Goal: Transaction & Acquisition: Purchase product/service

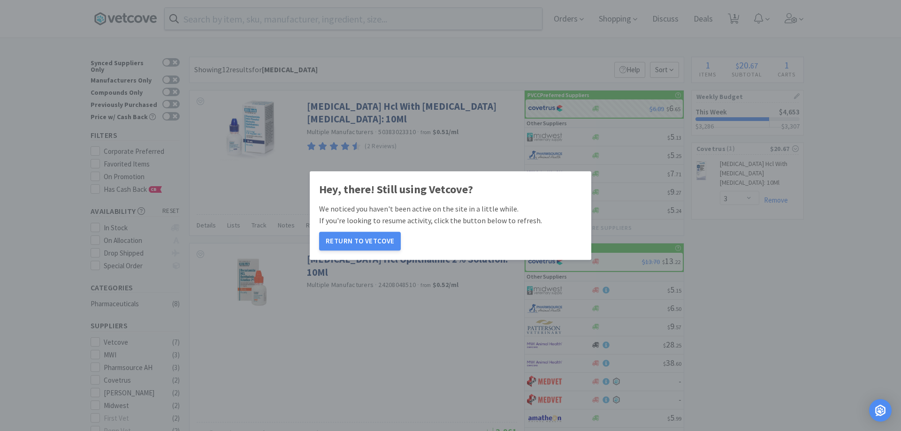
select select "3"
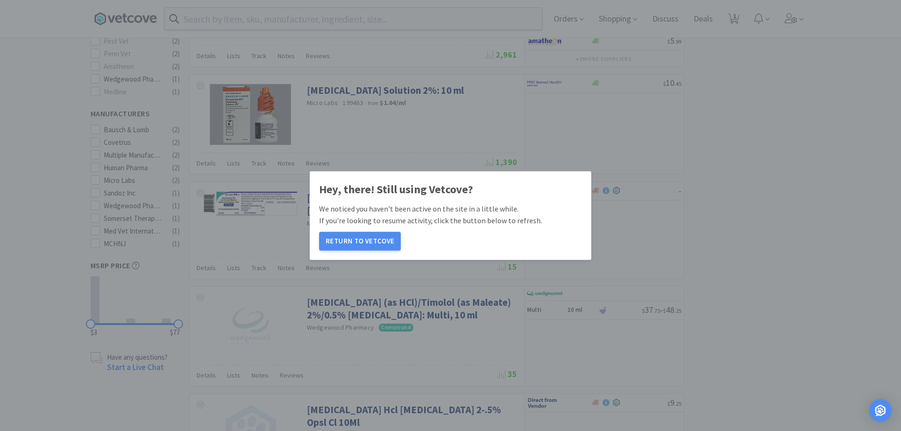
click at [357, 228] on div "Hey, there! Still using Vetcove? We noticed you haven't been active on the site…" at bounding box center [450, 216] width 263 height 70
click at [355, 236] on button "Return to Vetcove" at bounding box center [360, 241] width 82 height 19
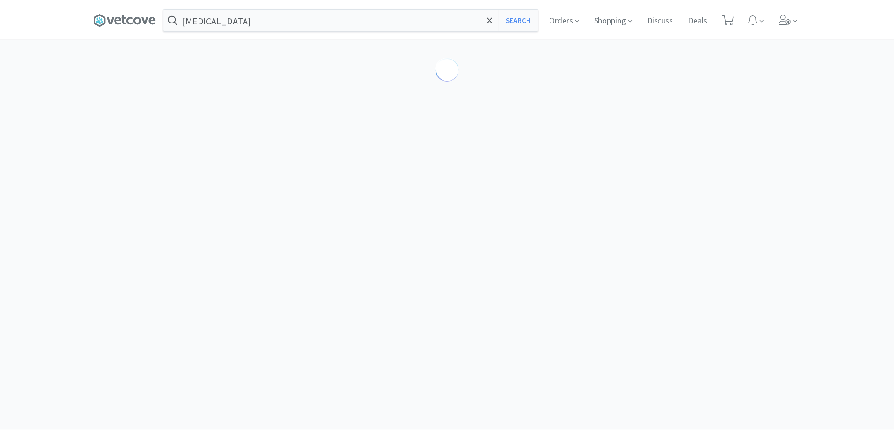
scroll to position [377, 0]
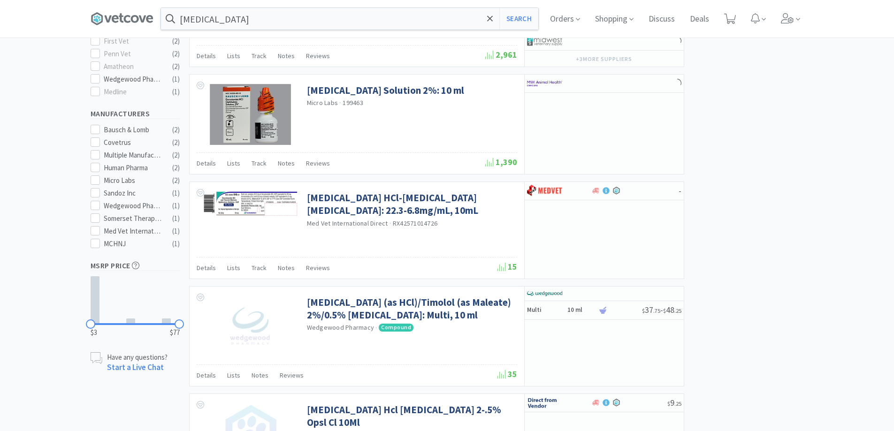
select select "6"
select select "2"
select select "10"
select select "3"
select select "6"
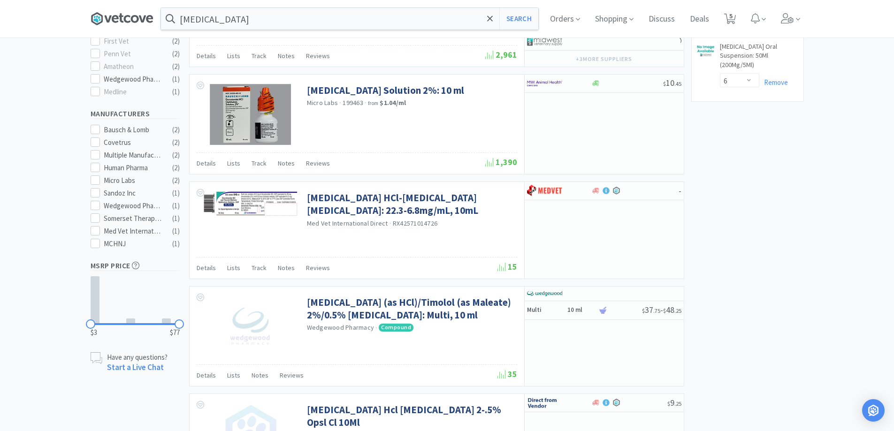
click at [131, 14] on icon at bounding box center [122, 19] width 63 height 14
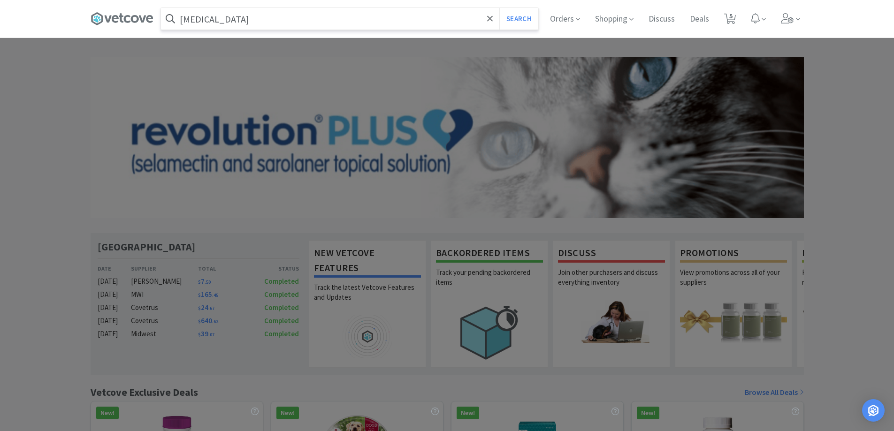
click at [241, 7] on div "[MEDICAL_DATA] Search Orders Shopping Discuss Discuss Deals Deals 5 5" at bounding box center [447, 19] width 713 height 38
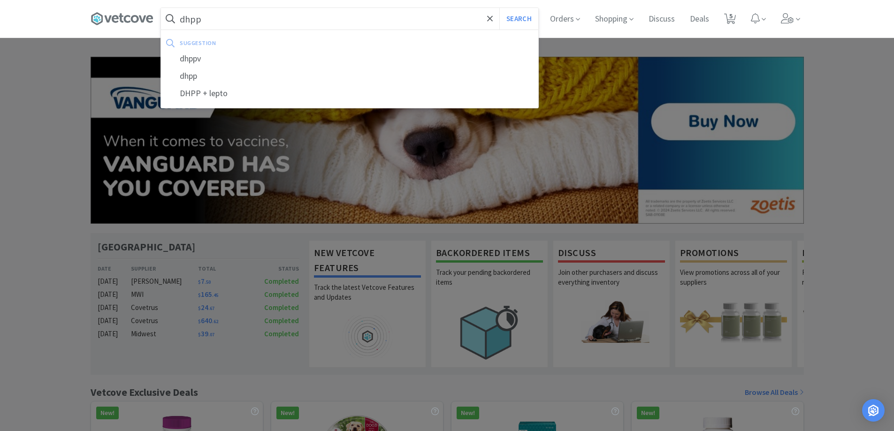
type input "dhpp"
click at [499, 8] on button "Search" at bounding box center [518, 19] width 39 height 22
select select "6"
select select "2"
select select "10"
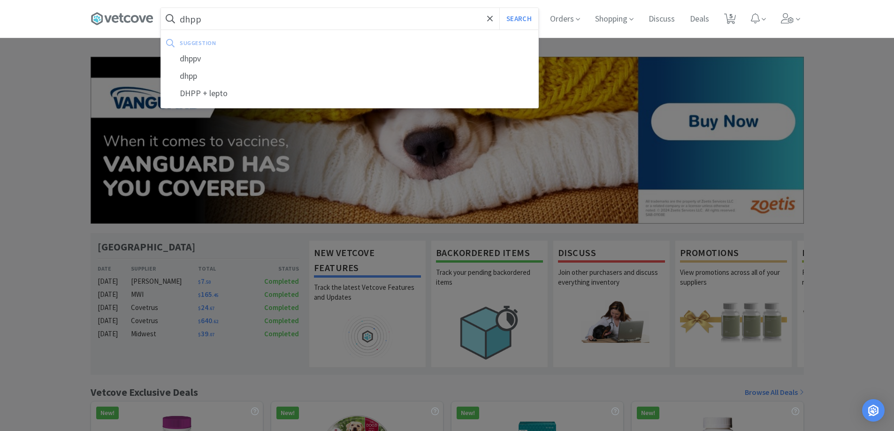
select select "3"
select select "6"
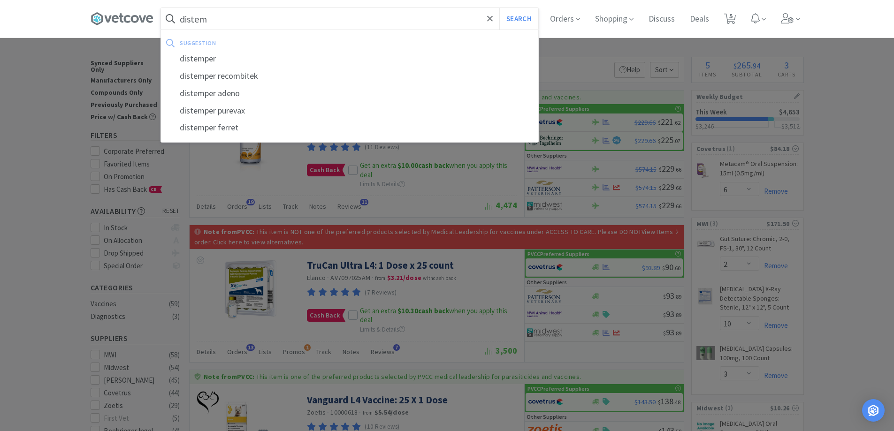
click at [499, 8] on button "Search" at bounding box center [518, 19] width 39 height 22
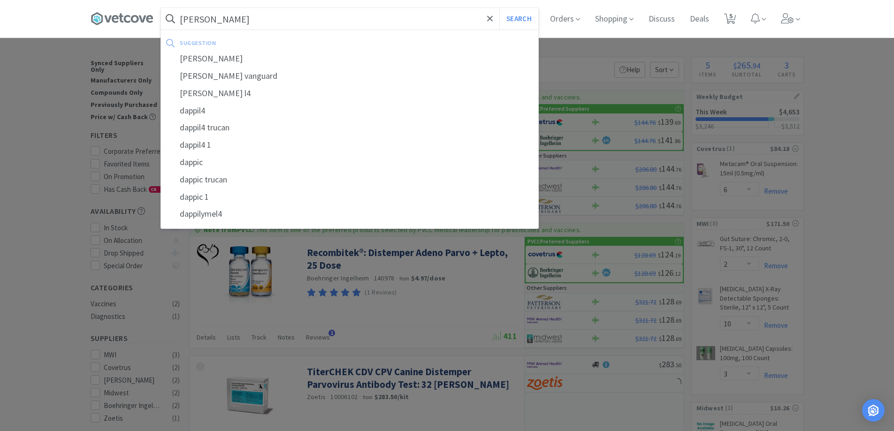
type input "[PERSON_NAME]"
click at [499, 8] on button "Search" at bounding box center [518, 19] width 39 height 22
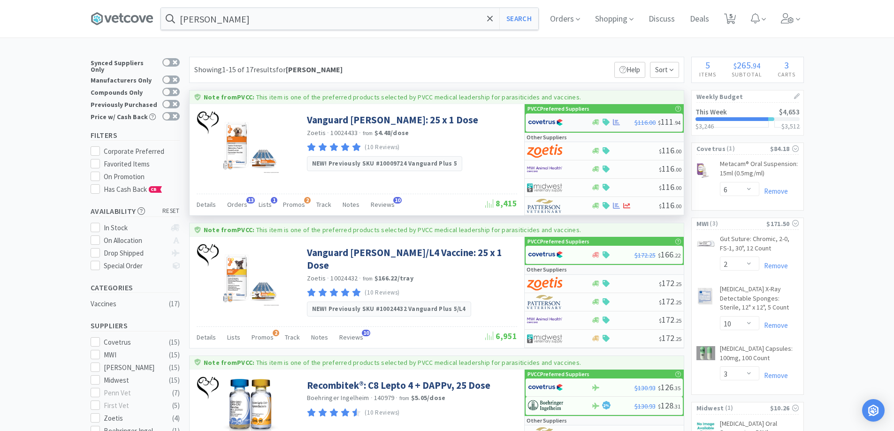
click at [603, 126] on div "$116.00 $ 111 . 94" at bounding box center [603, 123] width 157 height 18
select select "1"
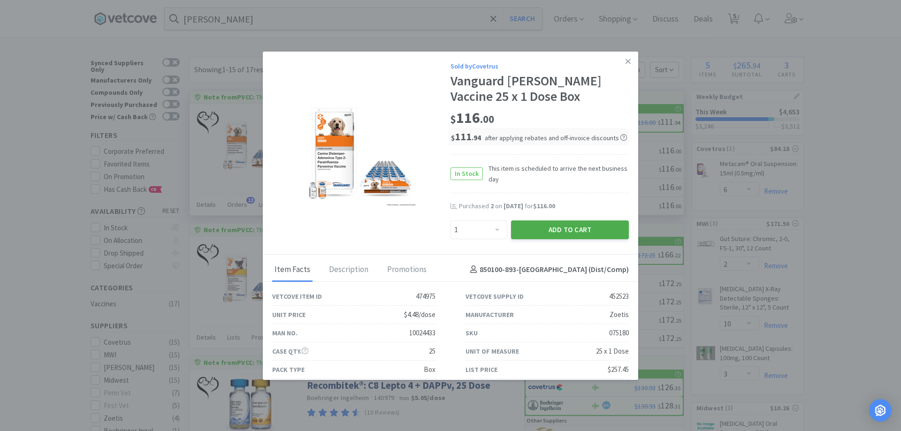
click at [549, 231] on button "Add to Cart" at bounding box center [570, 229] width 118 height 19
select select "1"
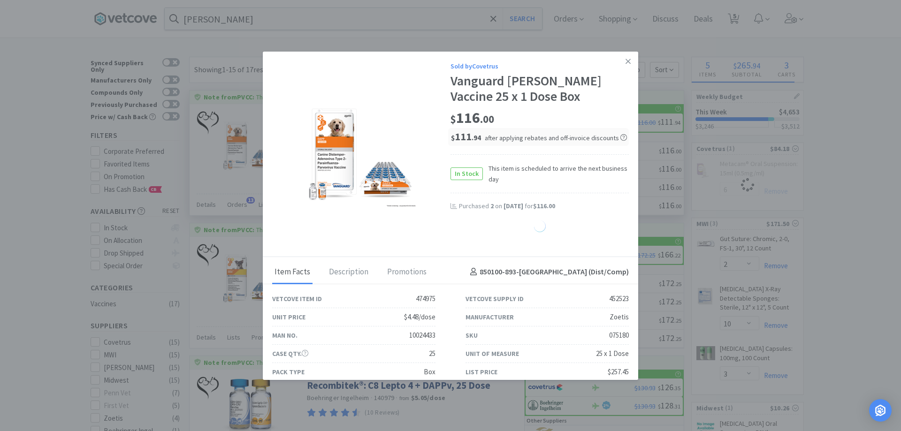
select select "1"
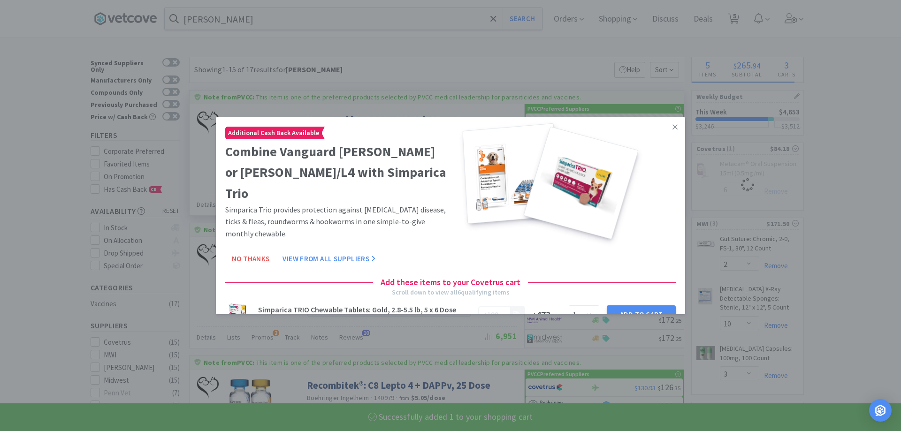
select select "1"
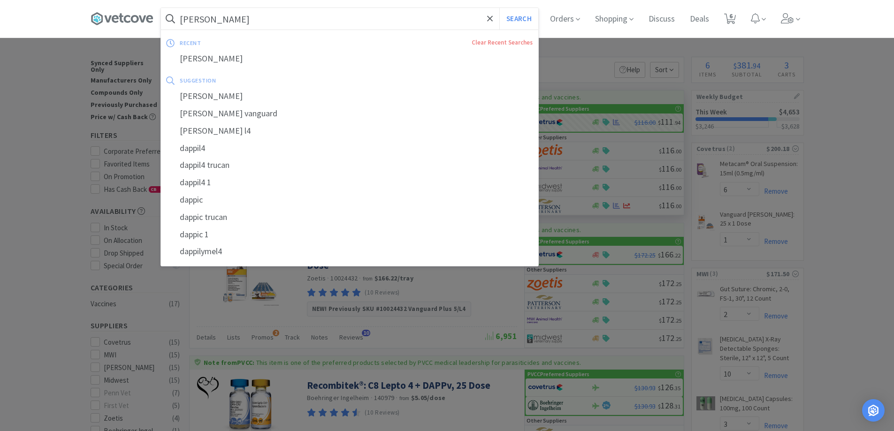
click at [270, 15] on input "[PERSON_NAME]" at bounding box center [349, 19] width 377 height 22
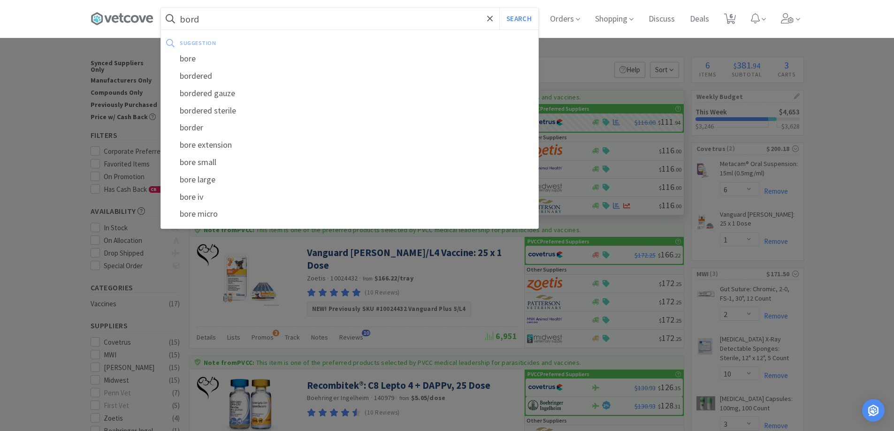
type input "bord"
click at [499, 8] on button "Search" at bounding box center [518, 19] width 39 height 22
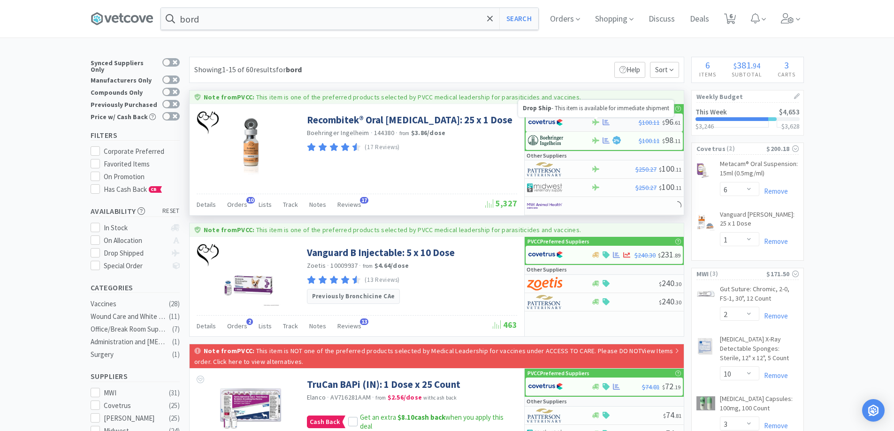
click at [594, 121] on icon at bounding box center [595, 122] width 7 height 7
select select "1"
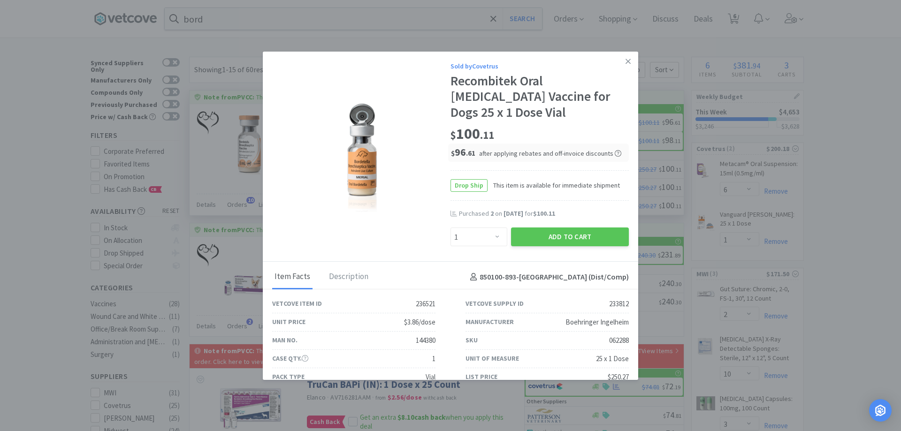
drag, startPoint x: 539, startPoint y: 232, endPoint x: 539, endPoint y: 227, distance: 5.2
click at [539, 227] on div "Add to Cart" at bounding box center [570, 237] width 122 height 23
click at [537, 236] on button "Add to Cart" at bounding box center [570, 237] width 118 height 19
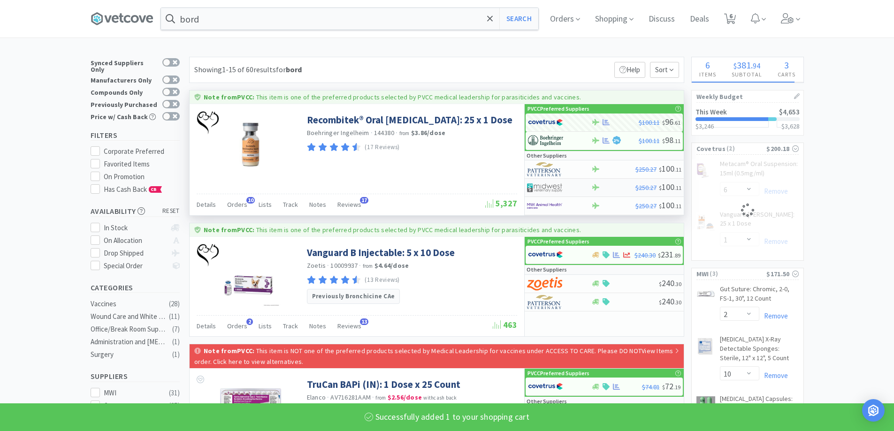
select select "1"
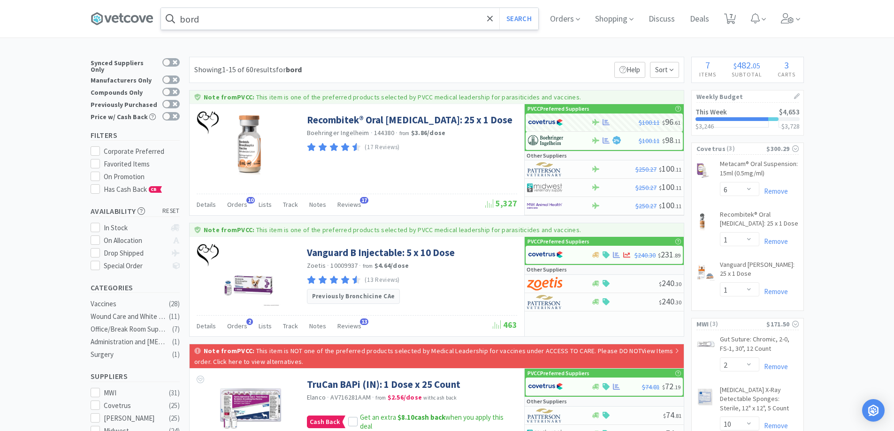
click at [292, 18] on input "bord" at bounding box center [349, 19] width 377 height 22
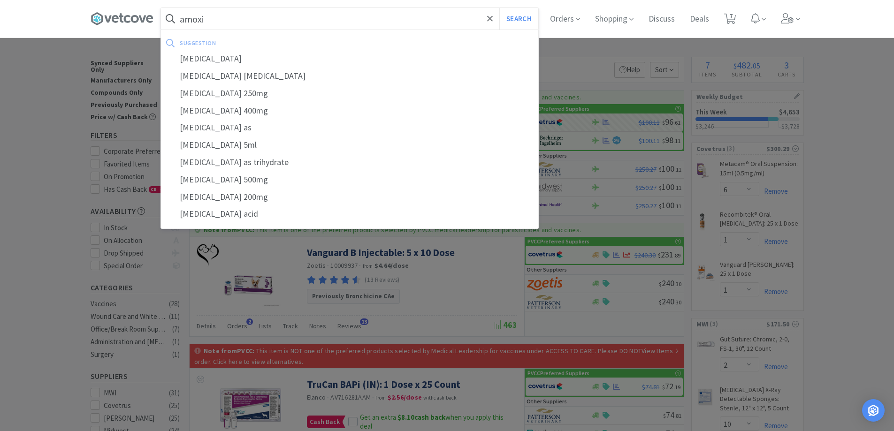
type input "amoxi"
click at [499, 8] on button "Search" at bounding box center [518, 19] width 39 height 22
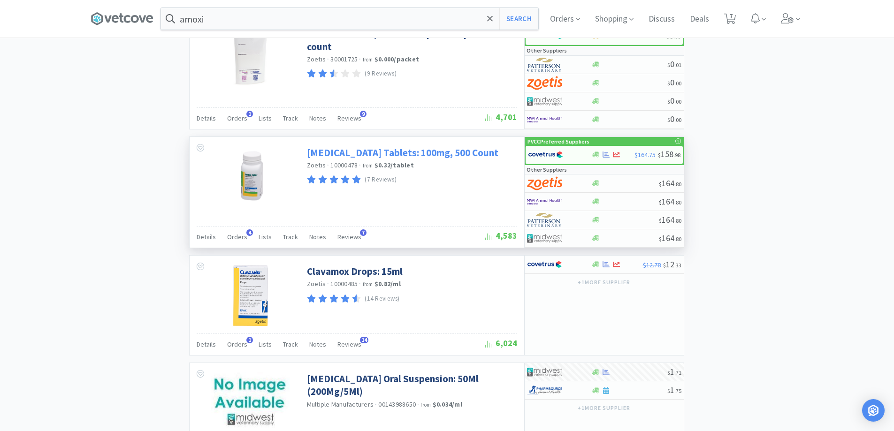
scroll to position [1173, 0]
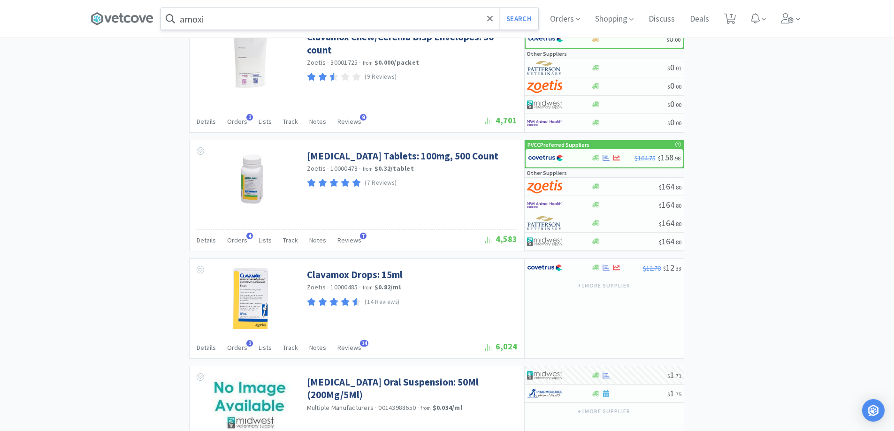
click at [265, 30] on div "amoxi Search" at bounding box center [349, 19] width 378 height 23
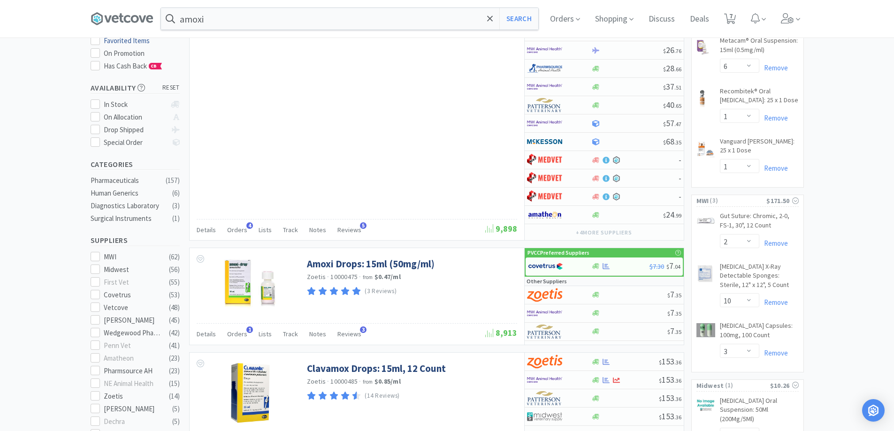
scroll to position [0, 0]
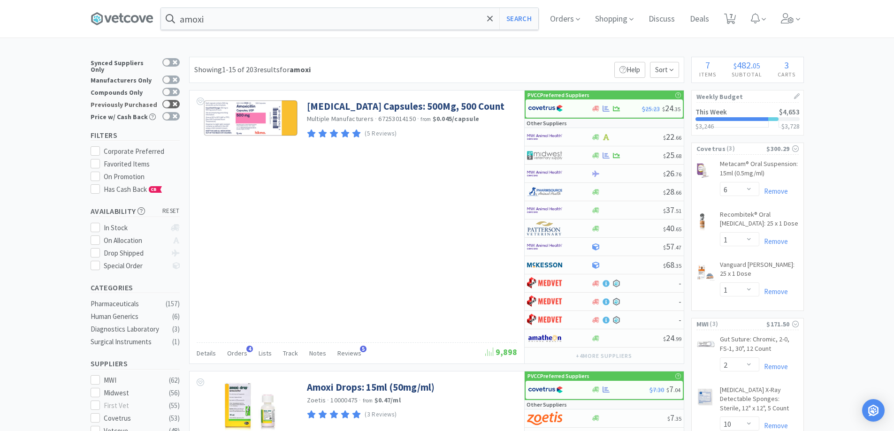
click at [177, 100] on div at bounding box center [170, 104] width 17 height 8
checkbox input "true"
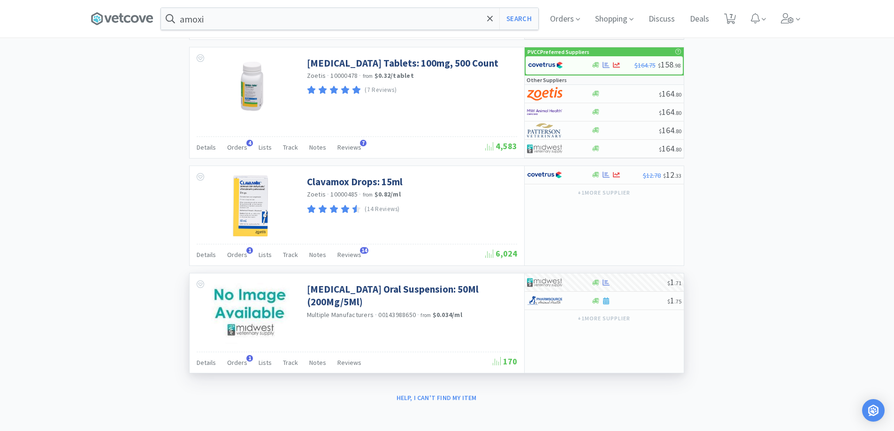
scroll to position [1269, 0]
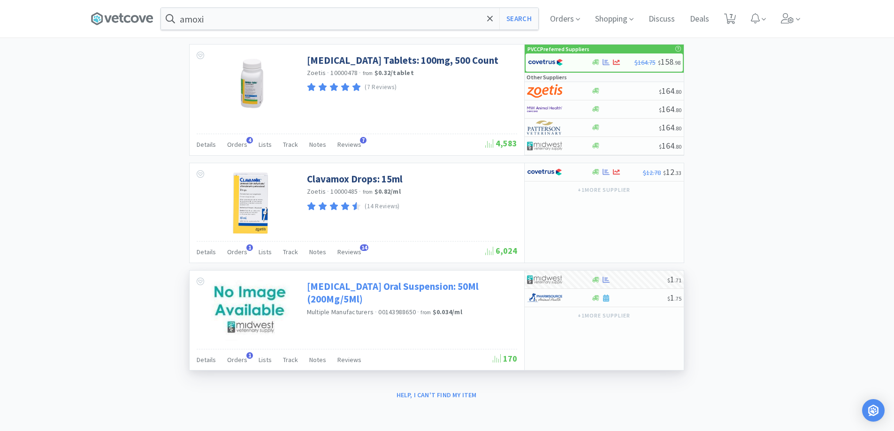
click at [491, 289] on link "[MEDICAL_DATA] Oral Suspension: 50Ml (200Mg/5Ml)" at bounding box center [411, 293] width 208 height 26
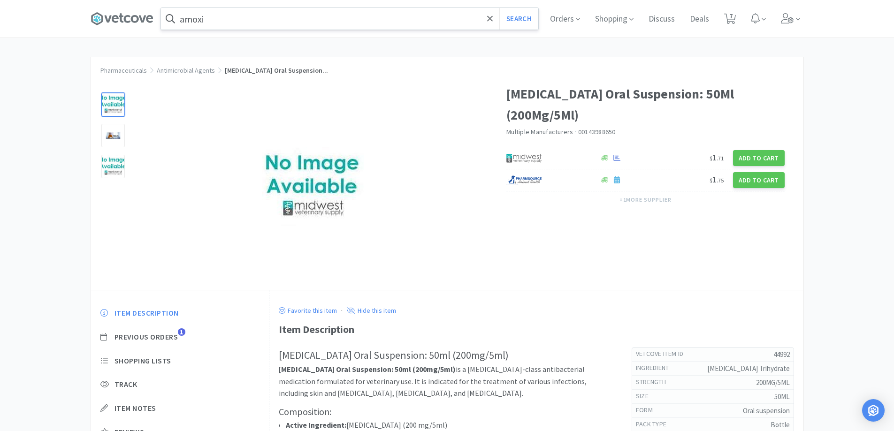
click at [218, 29] on input "amoxi" at bounding box center [349, 19] width 377 height 22
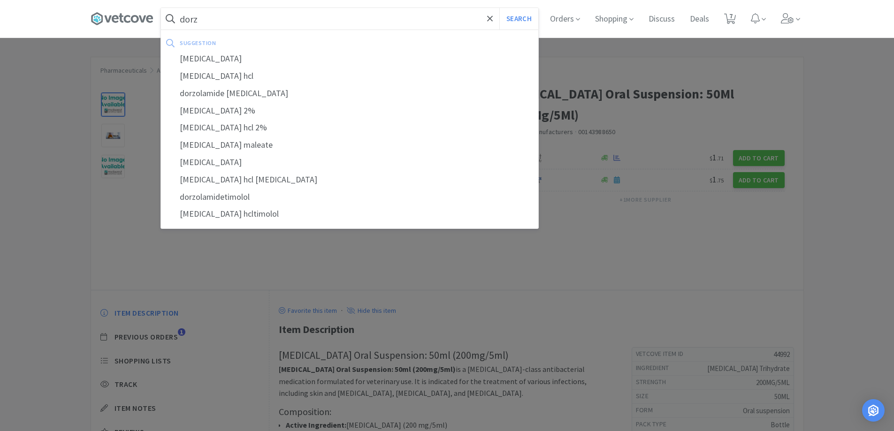
type input "dorz"
click at [499, 8] on button "Search" at bounding box center [518, 19] width 39 height 22
select select "6"
select select "1"
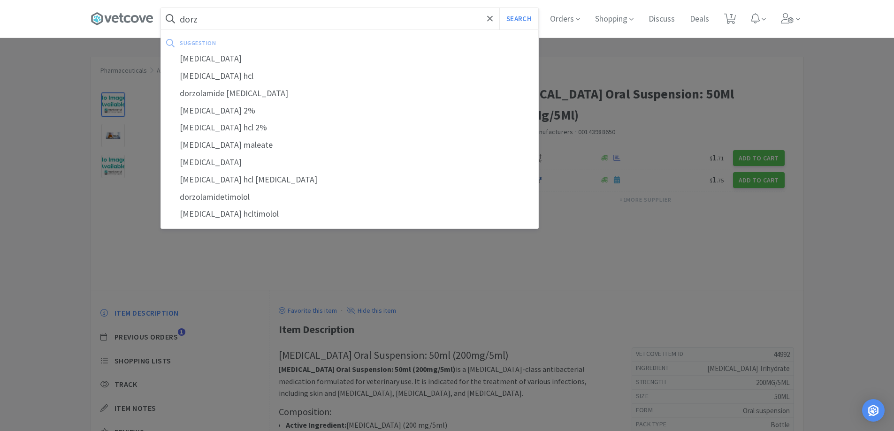
select select "2"
select select "10"
select select "3"
select select "6"
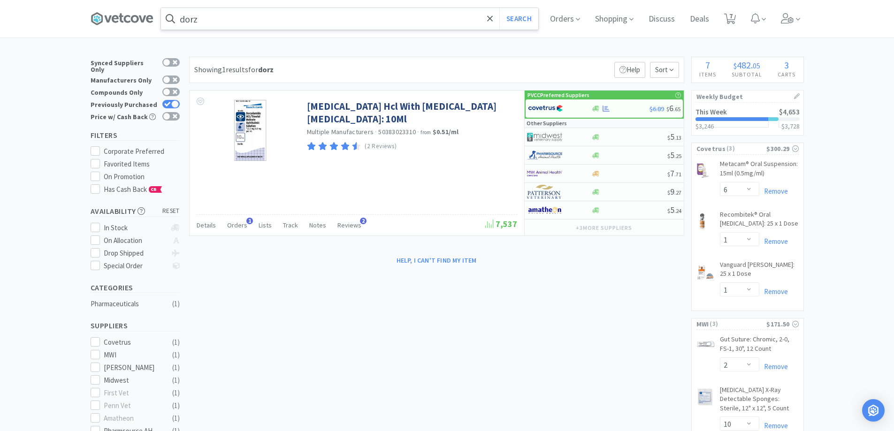
click at [270, 18] on input "dorz" at bounding box center [349, 19] width 377 height 22
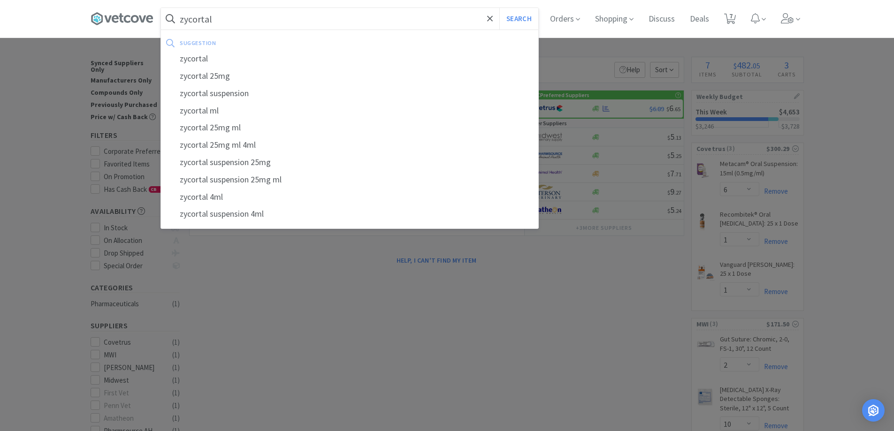
type input "zycortal"
click at [499, 8] on button "Search" at bounding box center [518, 19] width 39 height 22
